Goal: Find specific page/section

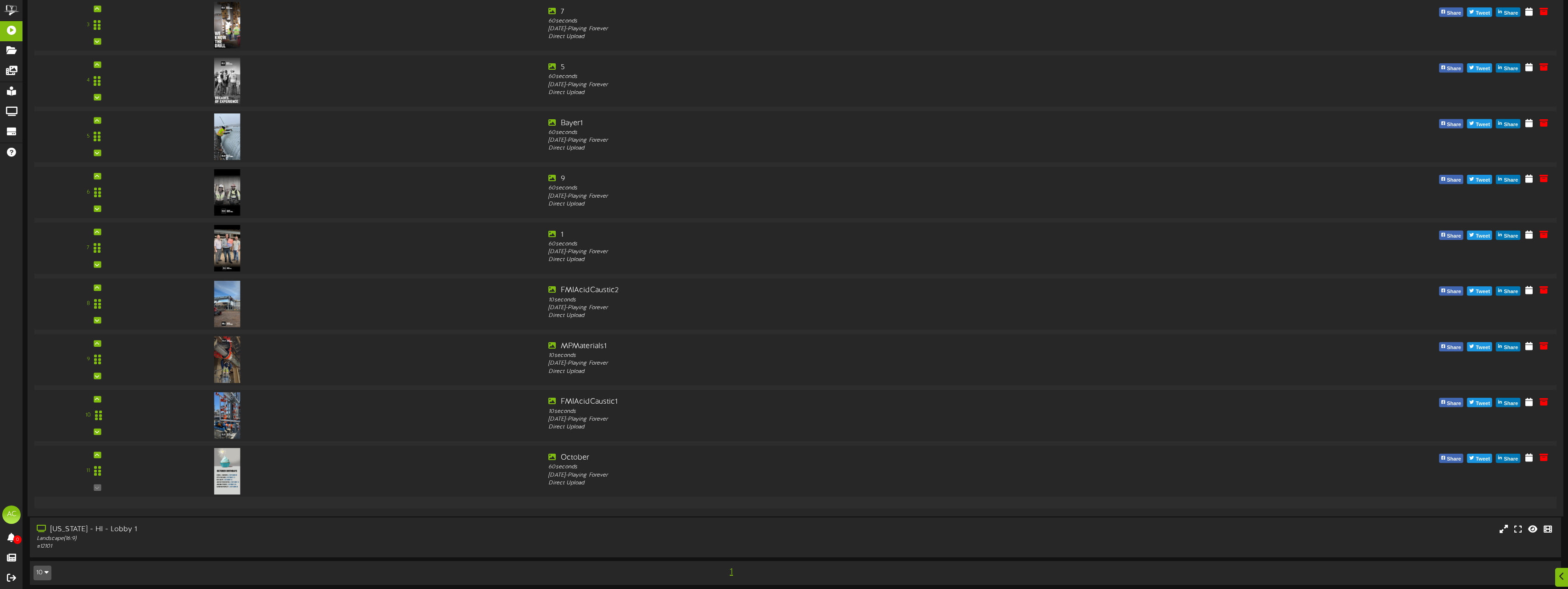
scroll to position [345, 0]
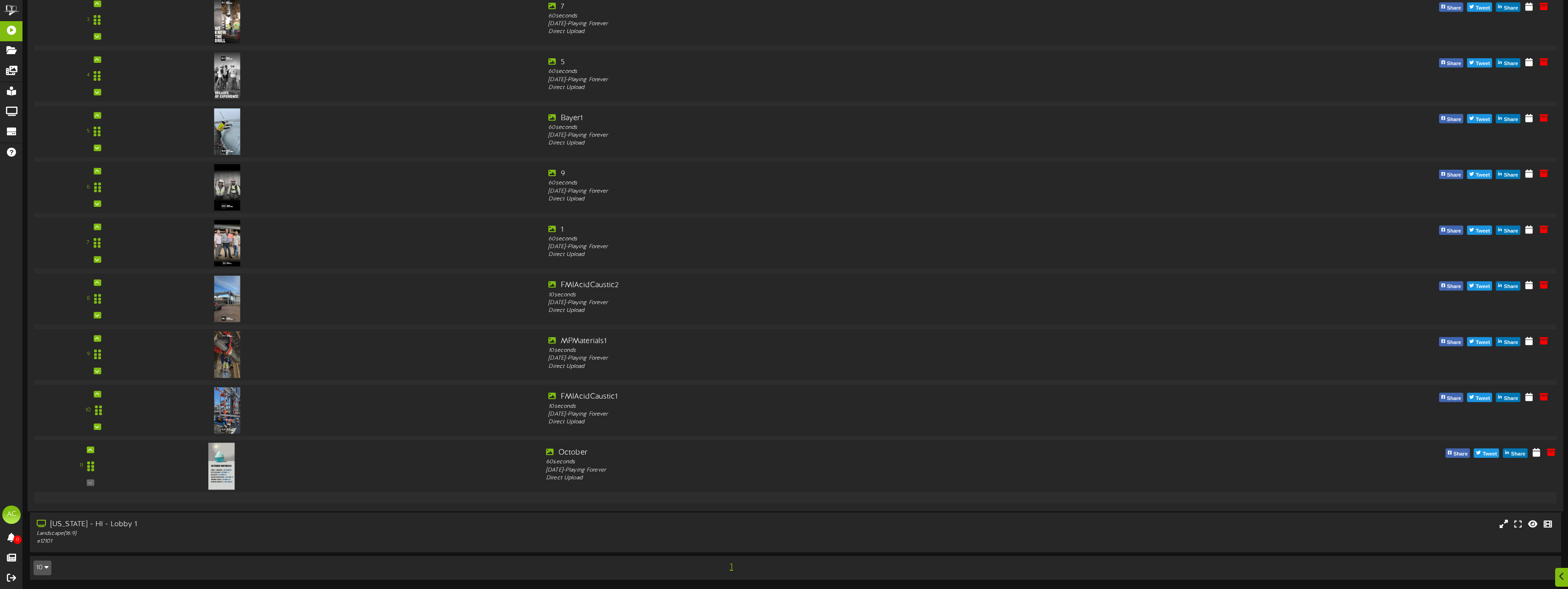
click at [401, 469] on div at bounding box center [346, 464] width 384 height 33
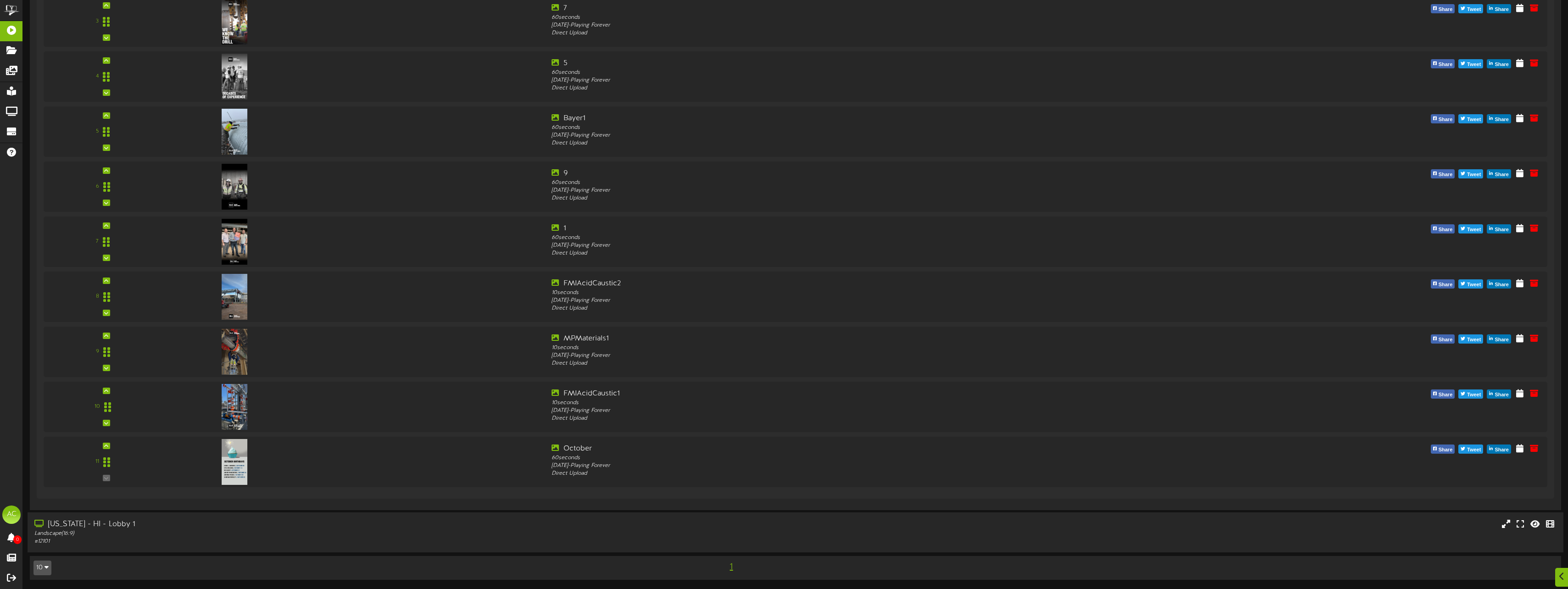
click at [74, 521] on div "[US_STATE] - HI - Lobby 1" at bounding box center [347, 524] width 626 height 11
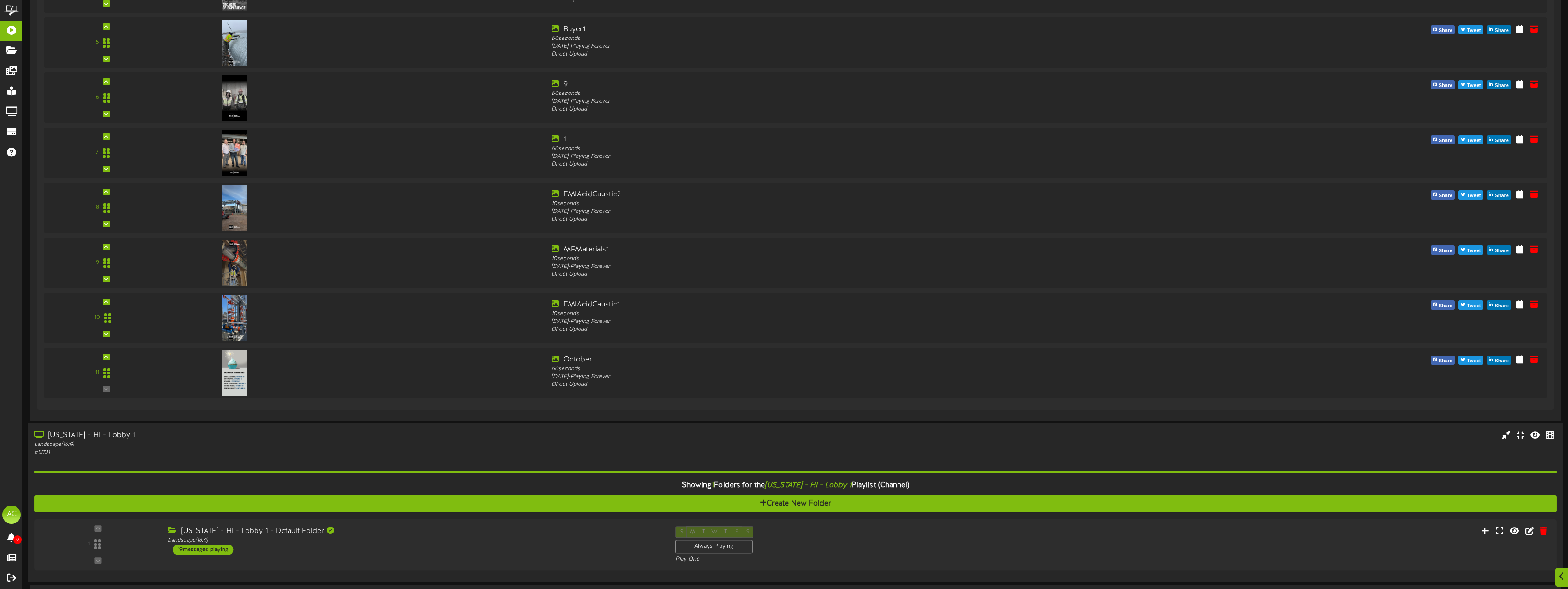
scroll to position [463, 0]
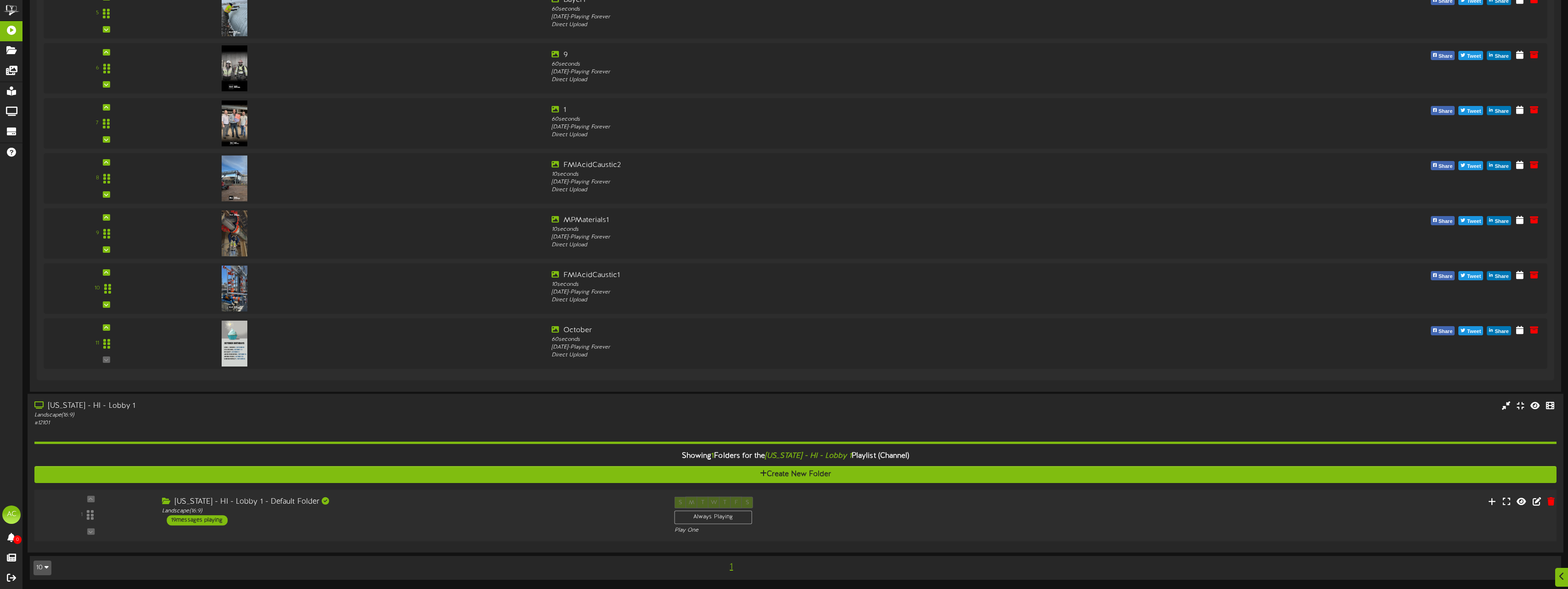
click at [194, 519] on div "19 messages playing" at bounding box center [197, 520] width 61 height 10
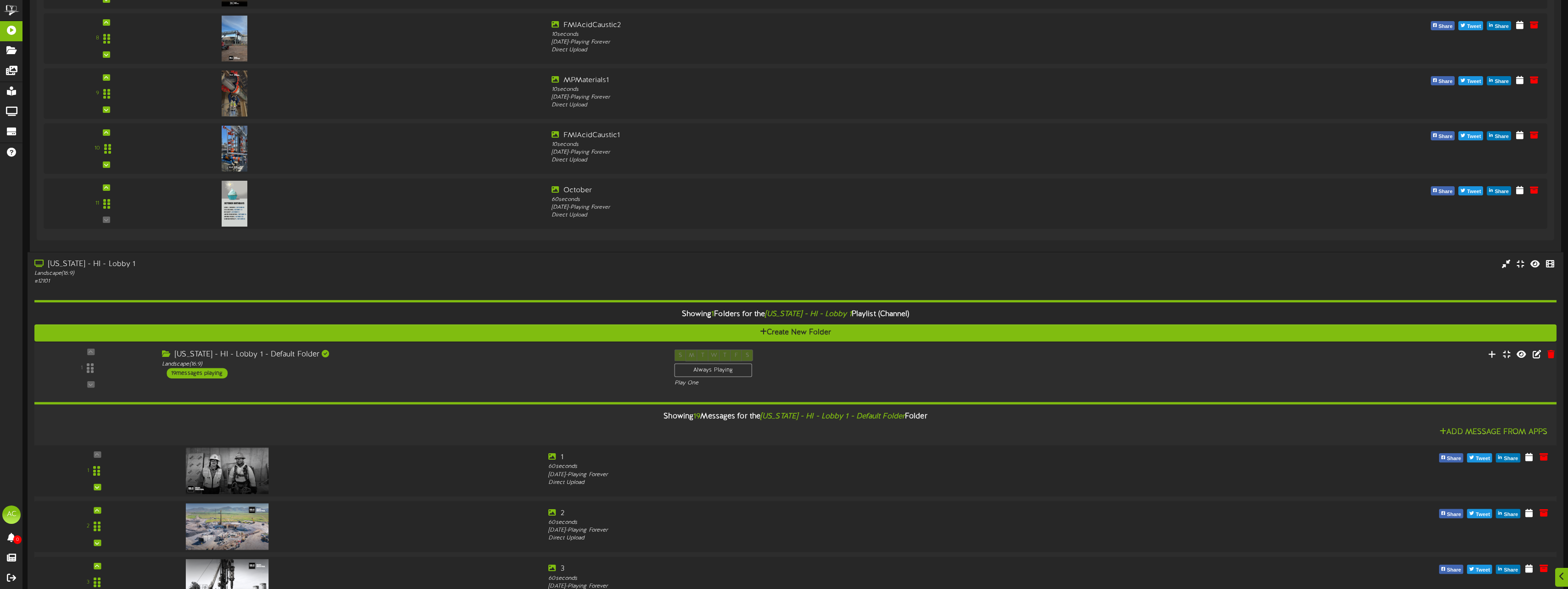
scroll to position [879, 0]
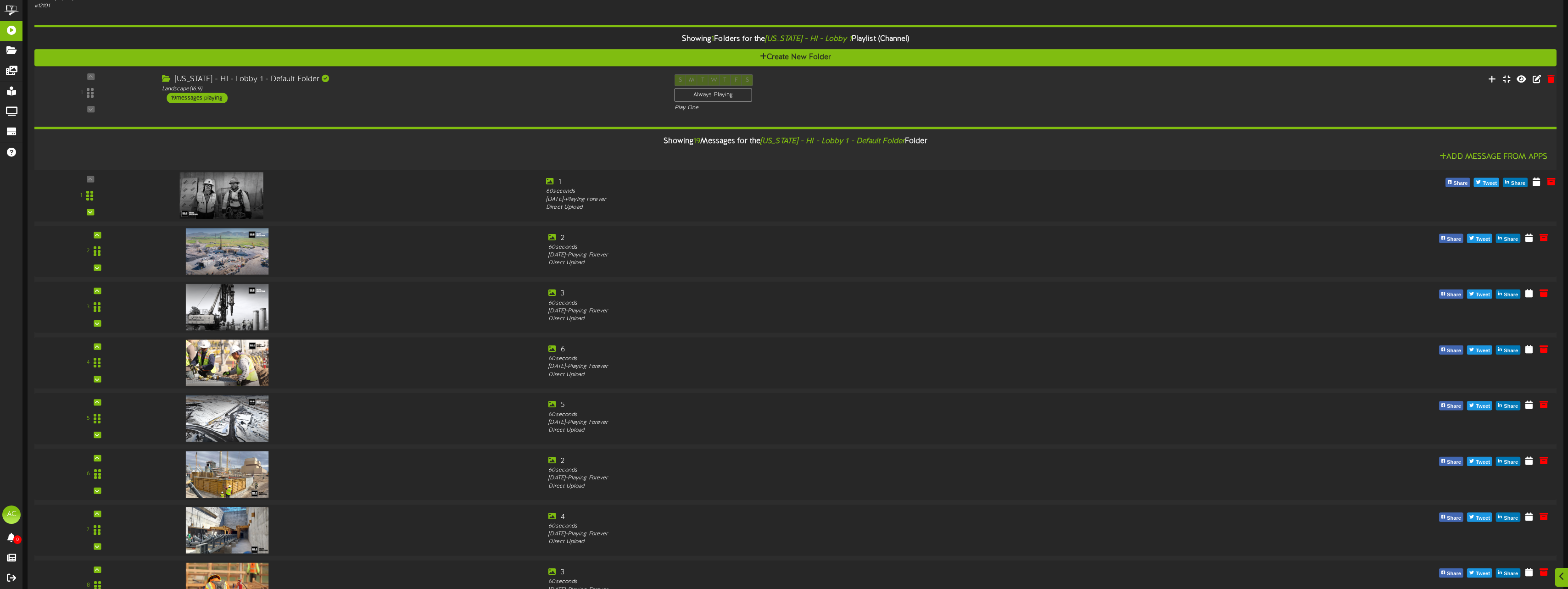
click at [227, 198] on img at bounding box center [221, 196] width 83 height 47
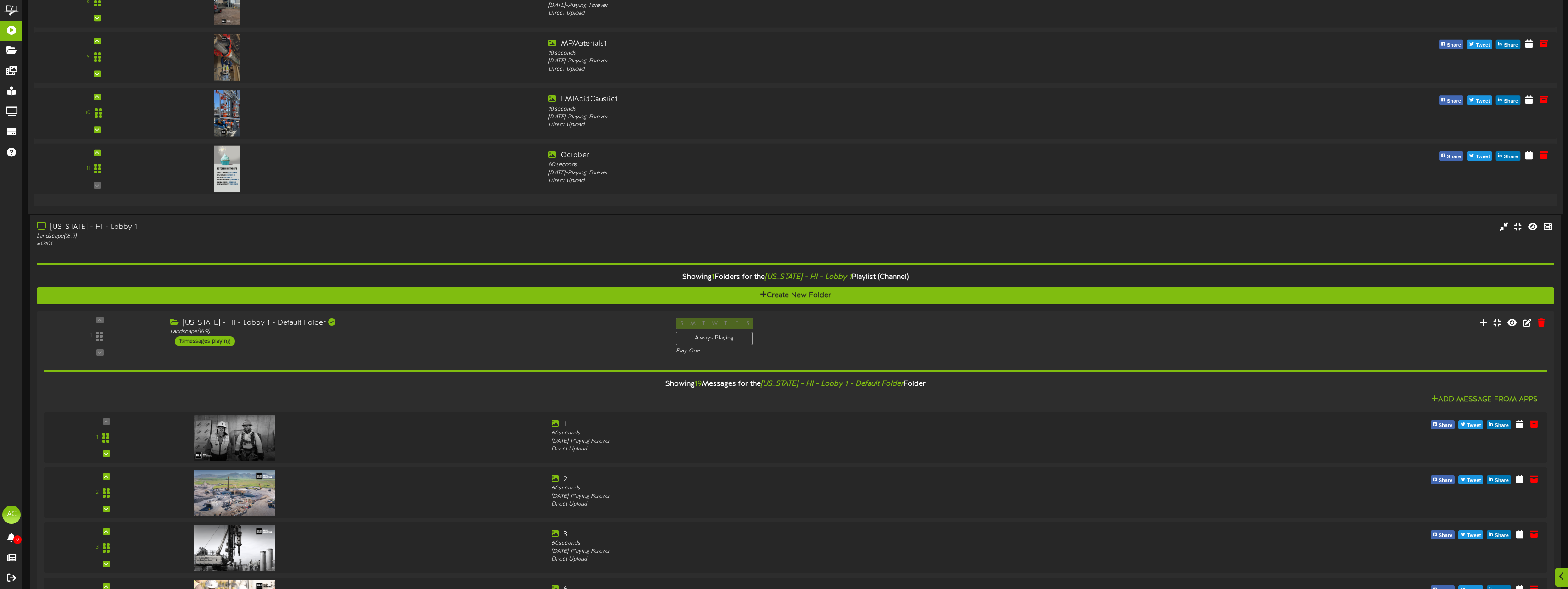
scroll to position [918, 0]
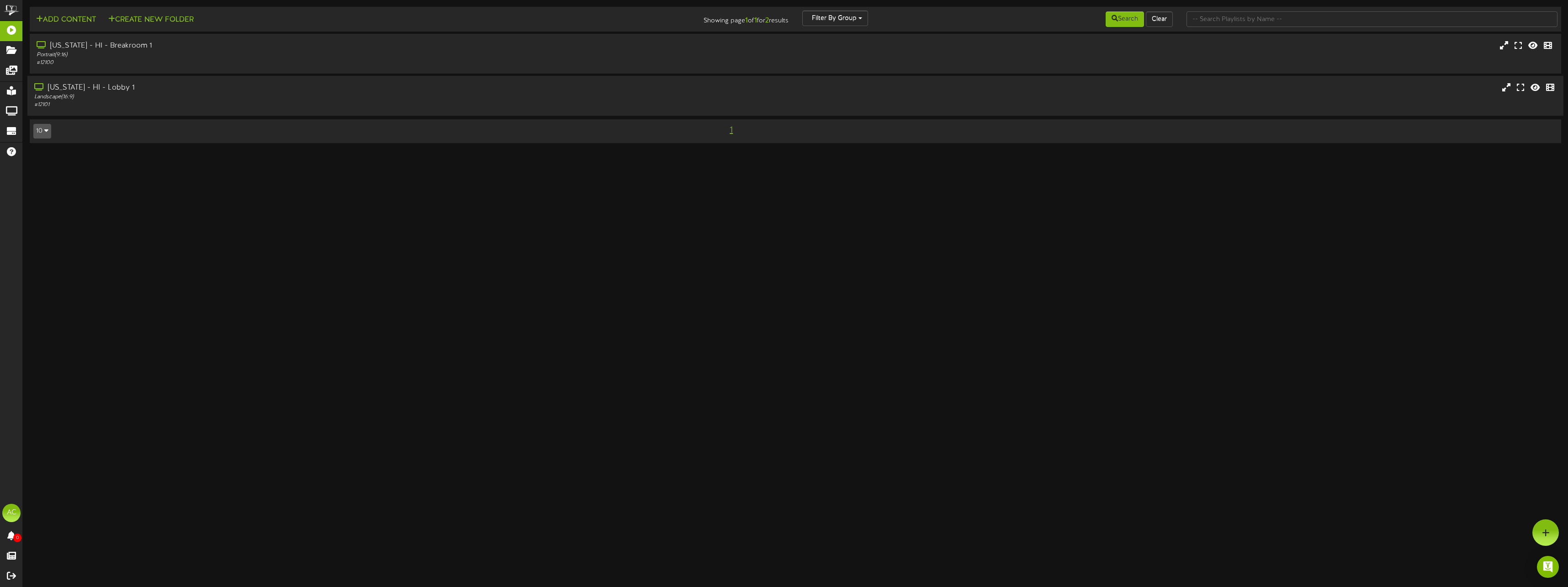
click at [52, 88] on div "[US_STATE] - HI - Lobby 1" at bounding box center [347, 88] width 626 height 11
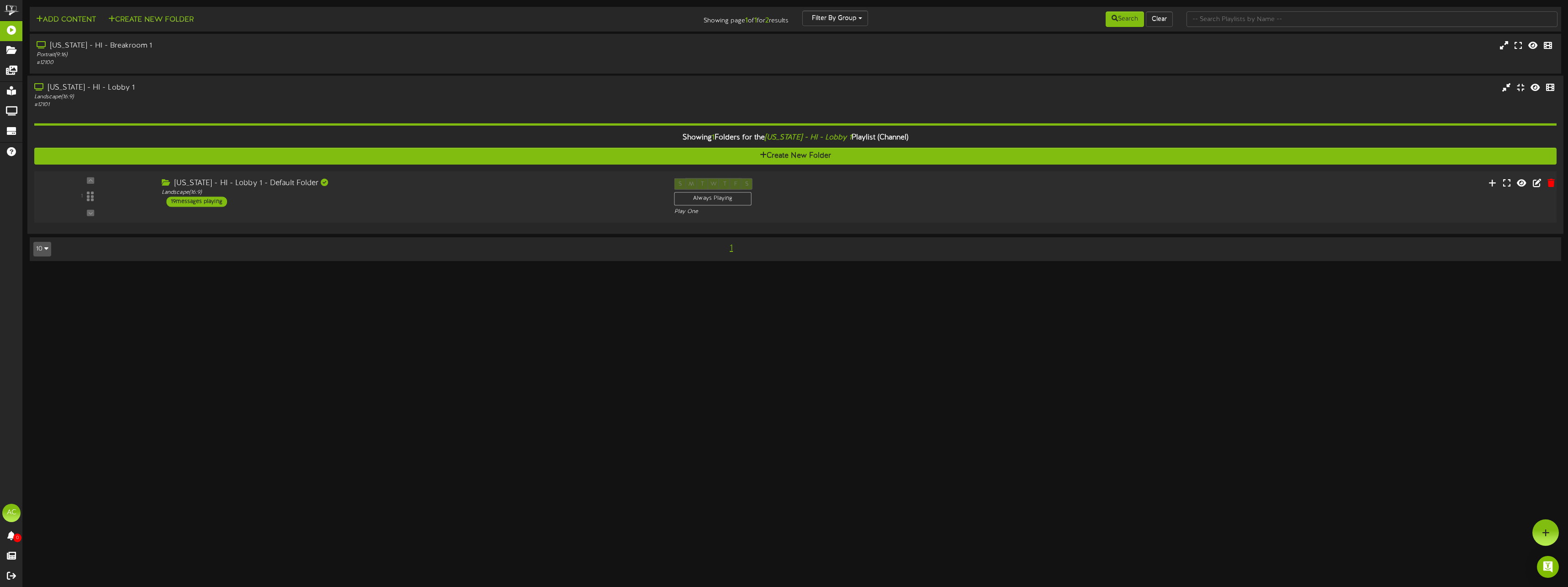
click at [92, 194] on div "1" at bounding box center [91, 197] width 114 height 37
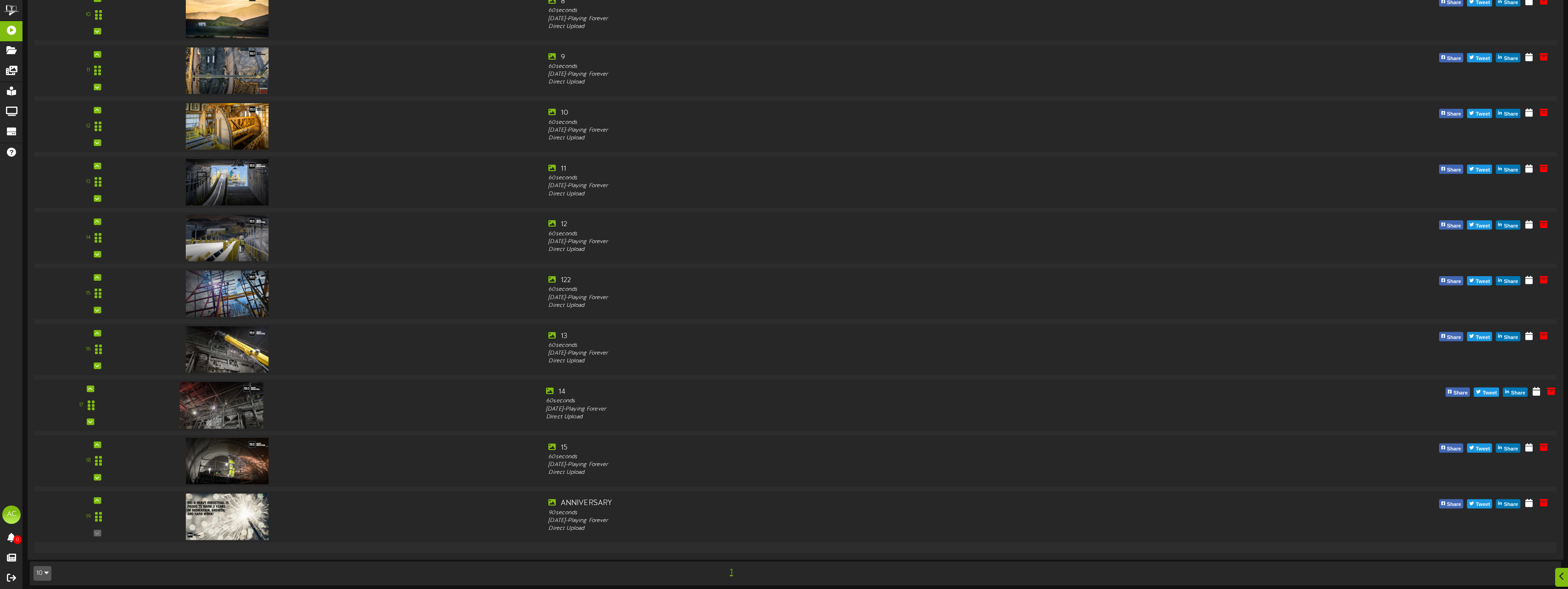
scroll to position [785, 0]
